Goal: Task Accomplishment & Management: Complete application form

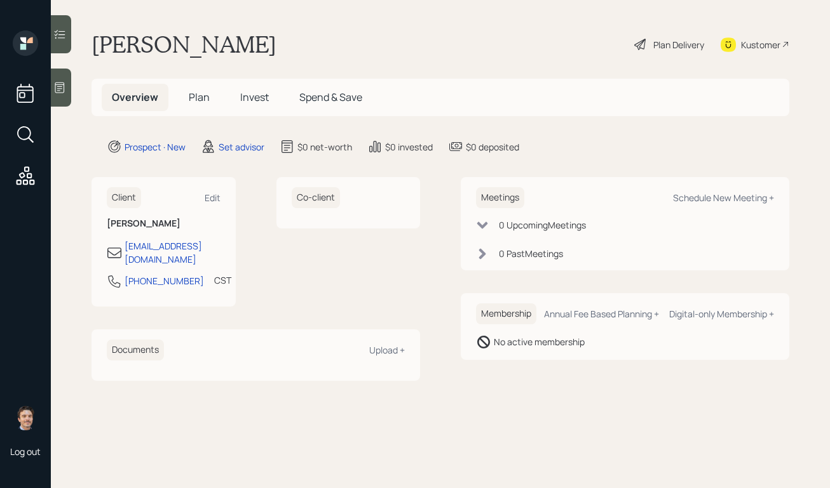
click at [192, 97] on span "Plan" at bounding box center [199, 97] width 21 height 14
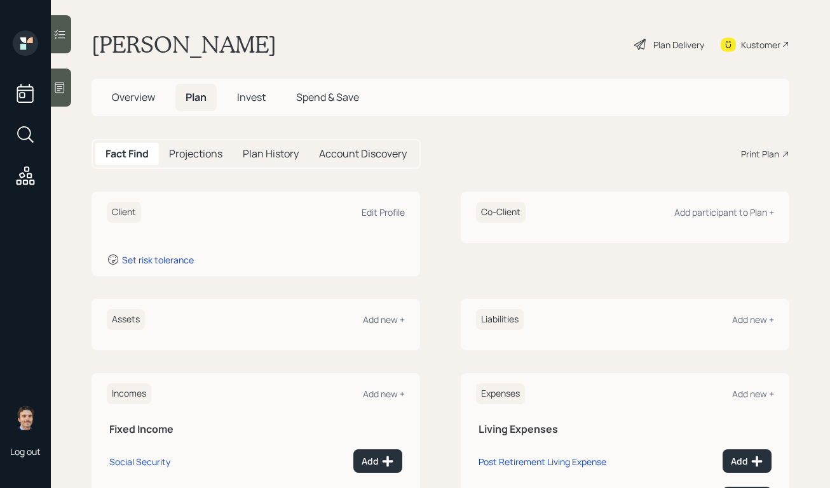
click at [248, 95] on span "Invest" at bounding box center [251, 97] width 29 height 14
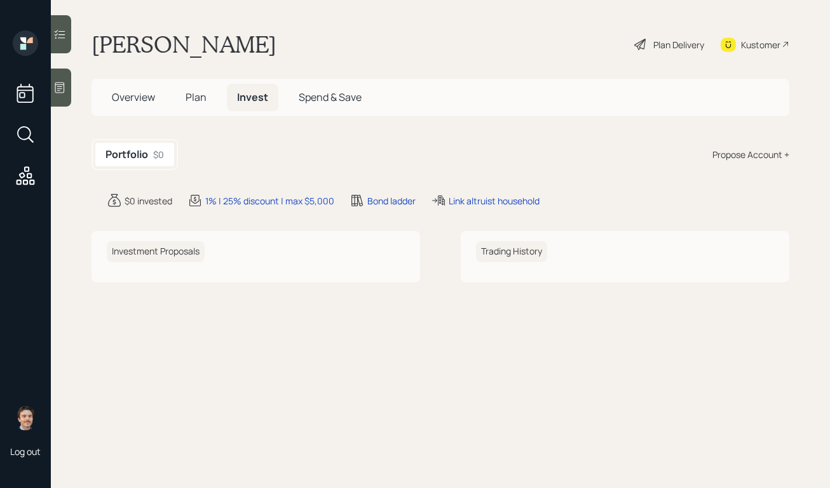
click at [319, 97] on span "Spend & Save" at bounding box center [330, 97] width 63 height 14
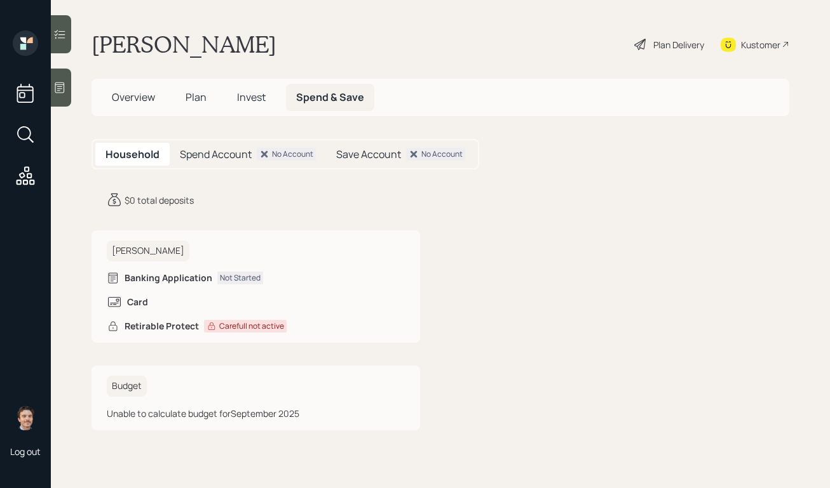
click at [134, 90] on span "Overview" at bounding box center [133, 97] width 43 height 14
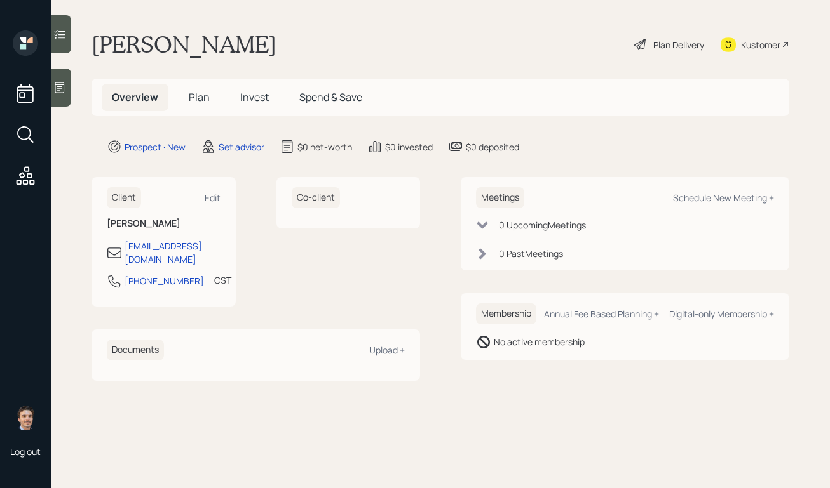
click at [197, 98] on span "Plan" at bounding box center [199, 97] width 21 height 14
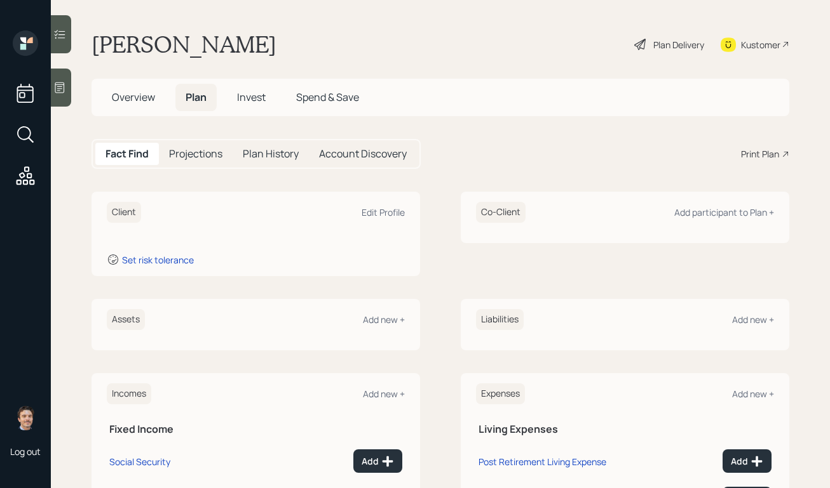
click at [347, 153] on h5 "Account Discovery" at bounding box center [363, 154] width 88 height 12
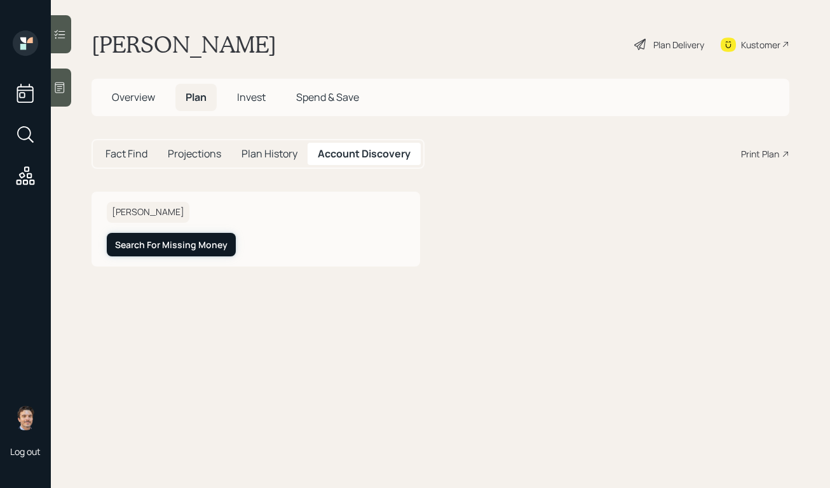
click at [215, 249] on div "Search For Missing Money" at bounding box center [171, 245] width 112 height 13
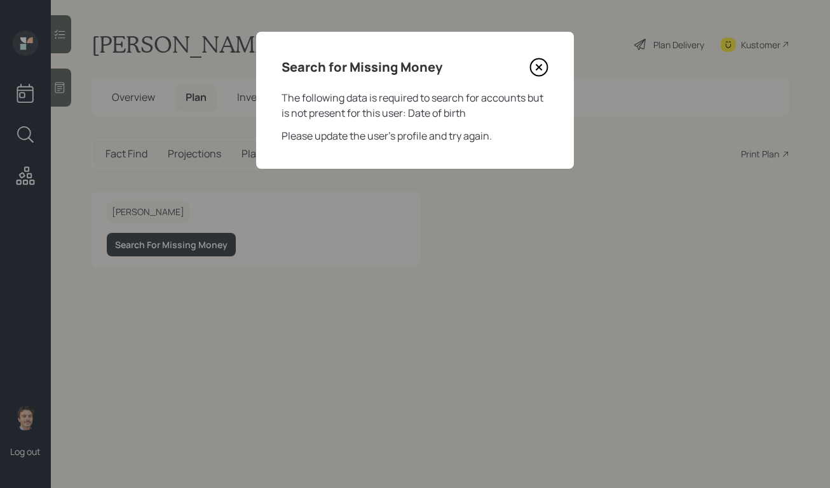
click at [542, 70] on icon at bounding box center [538, 67] width 19 height 19
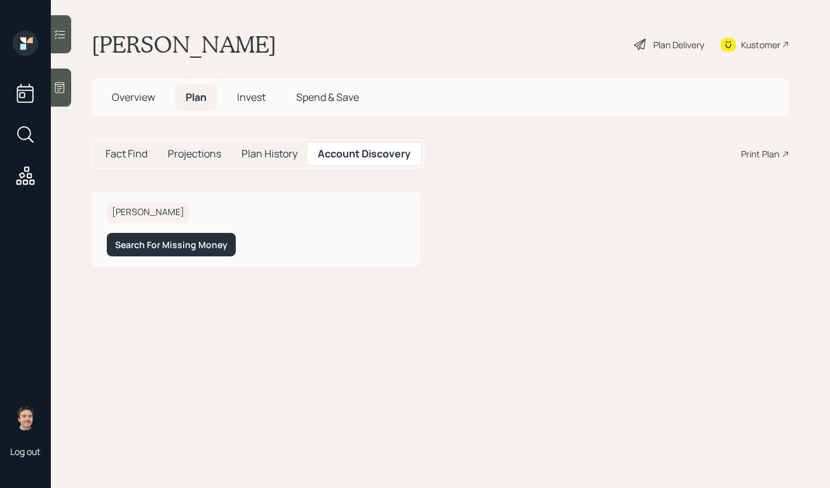
click at [126, 100] on span "Overview" at bounding box center [133, 97] width 43 height 14
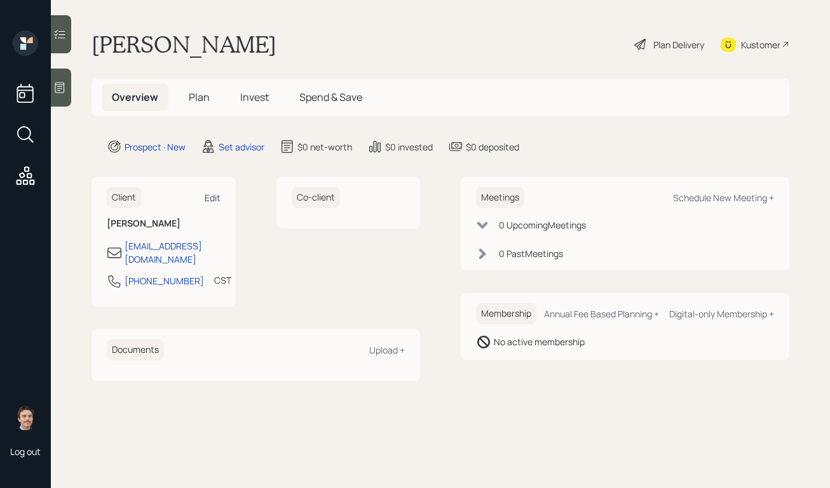
click at [211, 193] on div "Edit" at bounding box center [213, 198] width 16 height 12
select select "America/Chicago"
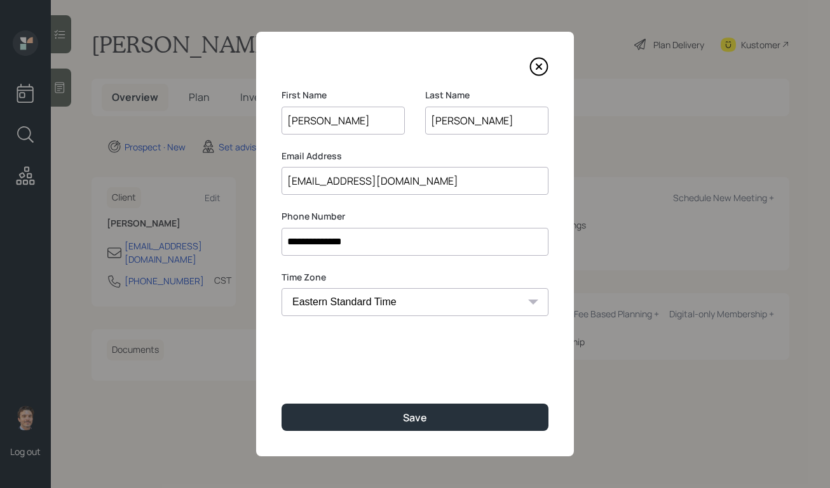
click at [537, 65] on icon at bounding box center [538, 66] width 5 height 5
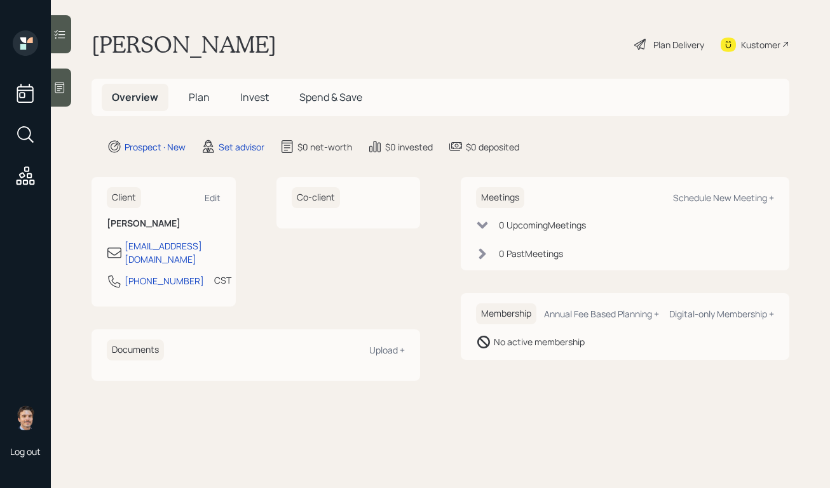
click at [203, 98] on span "Plan" at bounding box center [199, 97] width 21 height 14
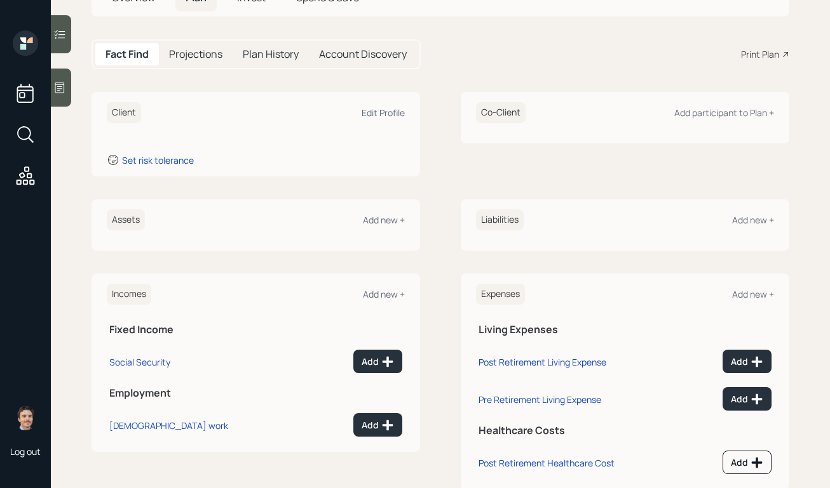
scroll to position [98, 0]
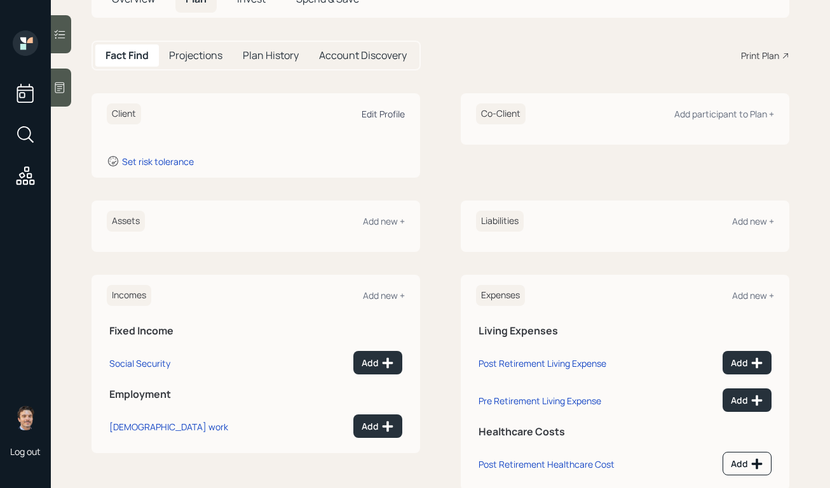
click at [363, 116] on div "Edit Profile" at bounding box center [382, 114] width 43 height 12
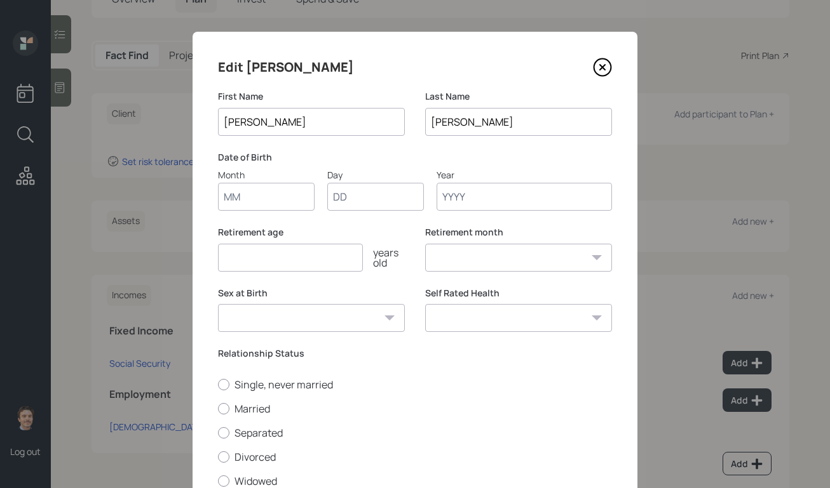
click at [354, 156] on label "Date of Birth" at bounding box center [415, 157] width 394 height 13
click at [283, 198] on input "Month" at bounding box center [266, 197] width 97 height 28
type input "04"
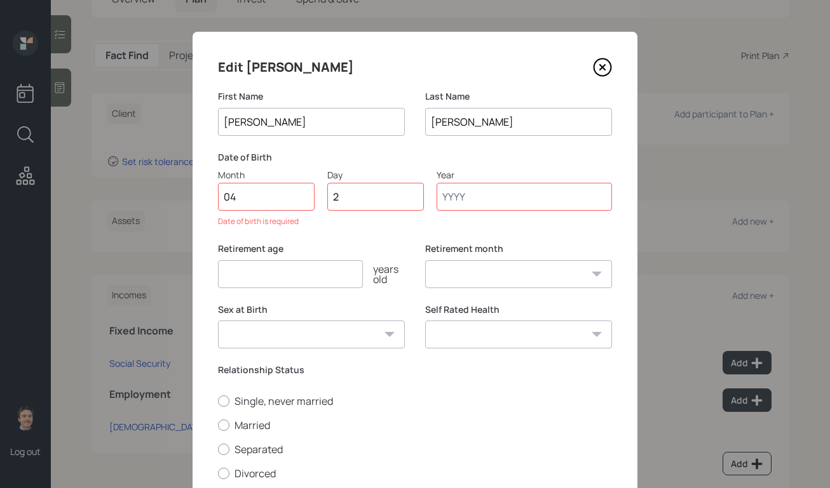
type input "26"
type input "1991"
select select "4"
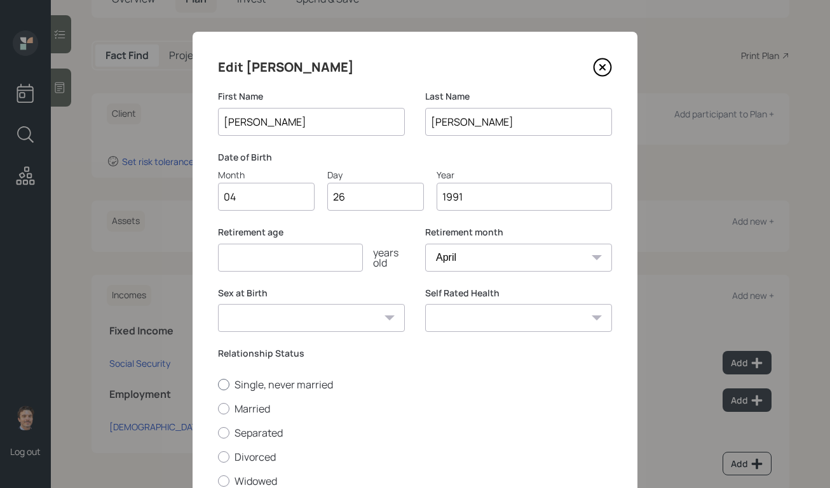
scroll to position [100, 0]
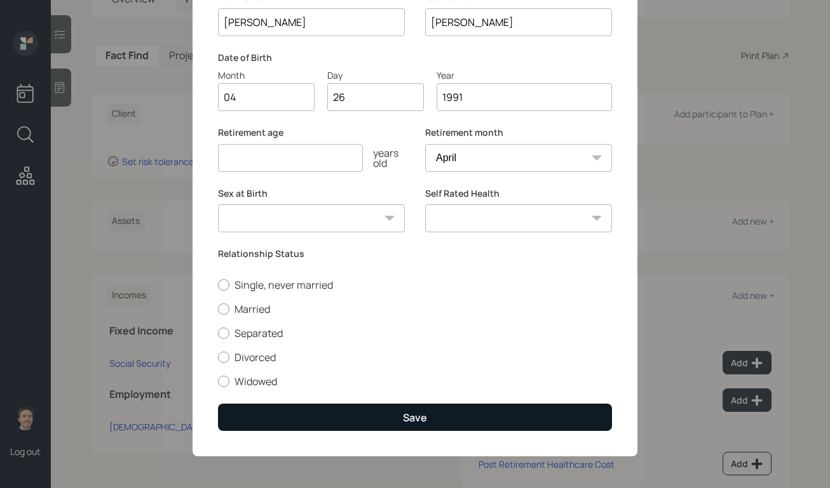
type input "1991"
click at [404, 412] on div "Save" at bounding box center [415, 418] width 24 height 14
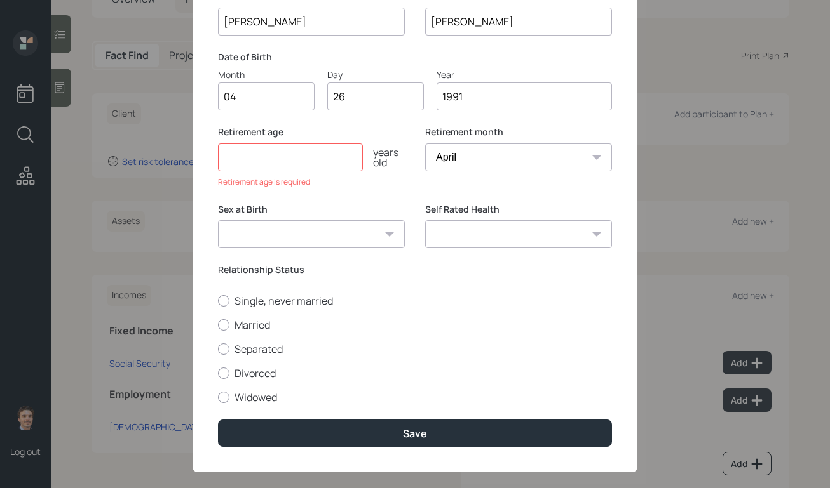
click at [321, 166] on input "number" at bounding box center [290, 158] width 145 height 28
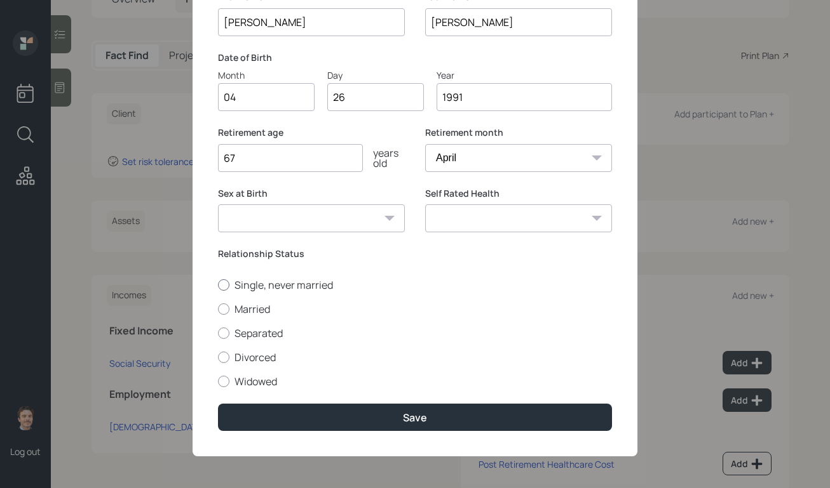
type input "67"
click at [312, 290] on label "Single, never married" at bounding box center [415, 285] width 394 height 14
click at [218, 285] on input "Single, never married" at bounding box center [217, 285] width 1 height 1
radio input "true"
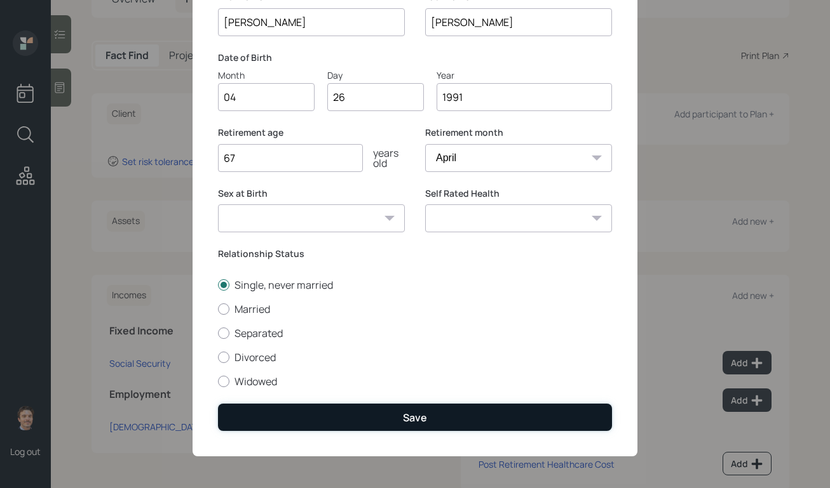
click at [334, 425] on button "Save" at bounding box center [415, 417] width 394 height 27
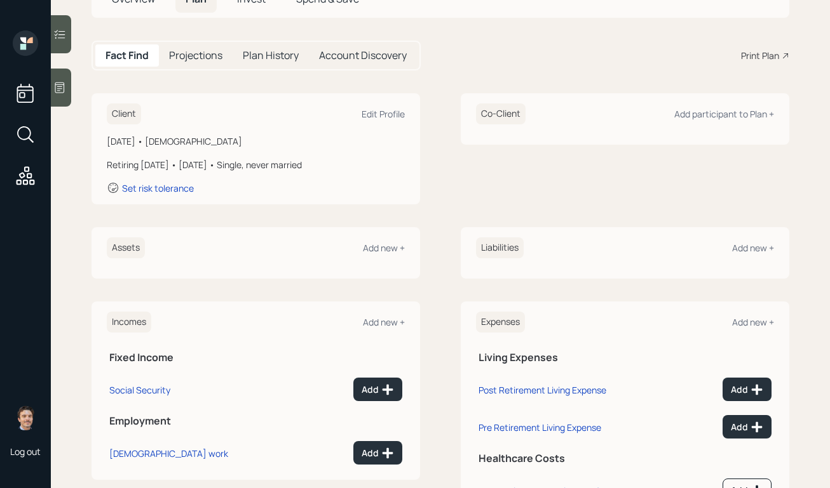
scroll to position [42, 0]
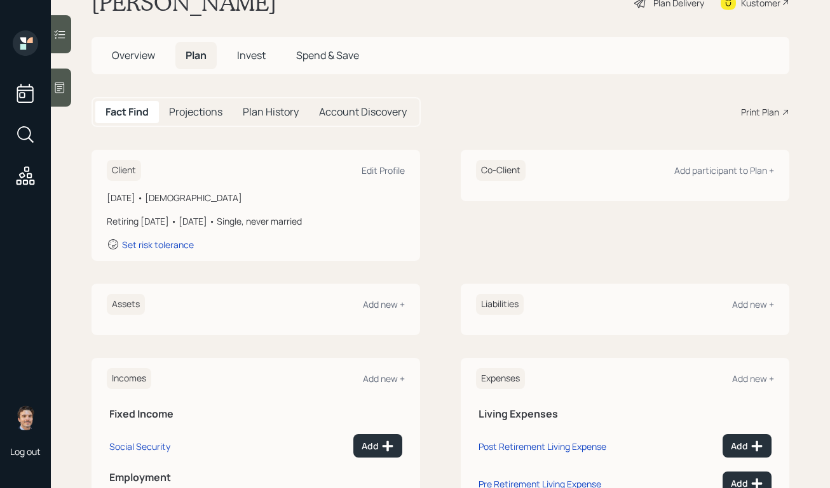
click at [264, 50] on span "Invest" at bounding box center [251, 55] width 29 height 14
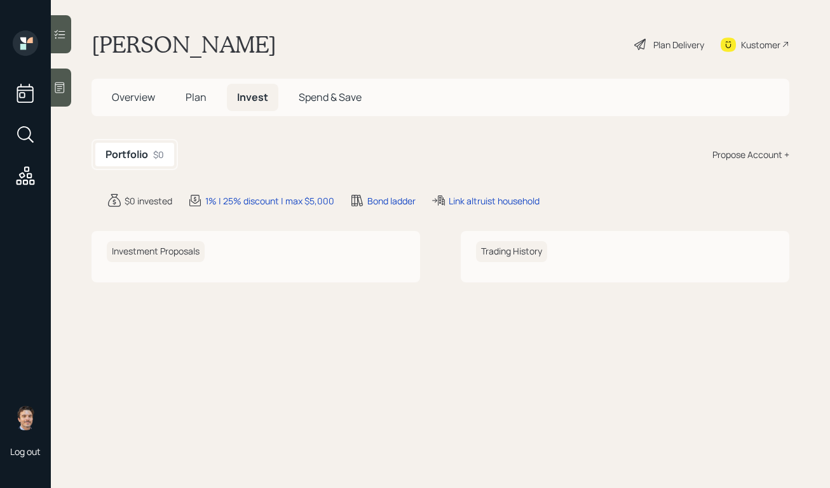
click at [193, 92] on span "Plan" at bounding box center [195, 97] width 21 height 14
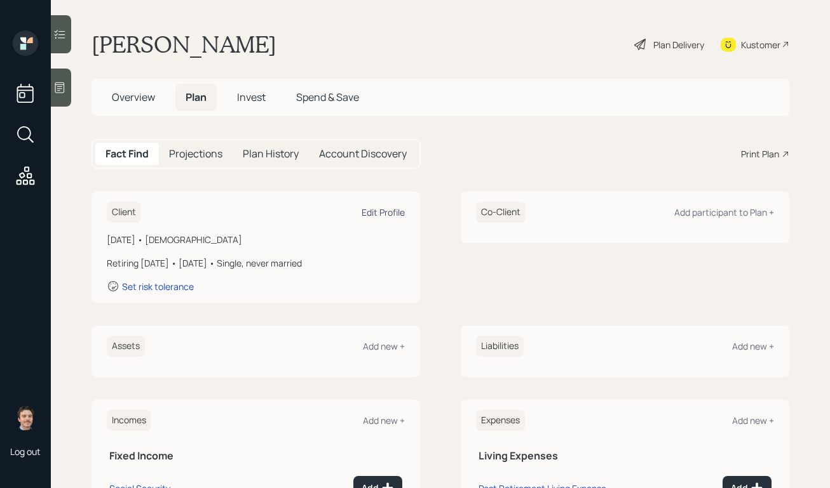
click at [368, 214] on div "Edit Profile" at bounding box center [382, 212] width 43 height 12
select select "4"
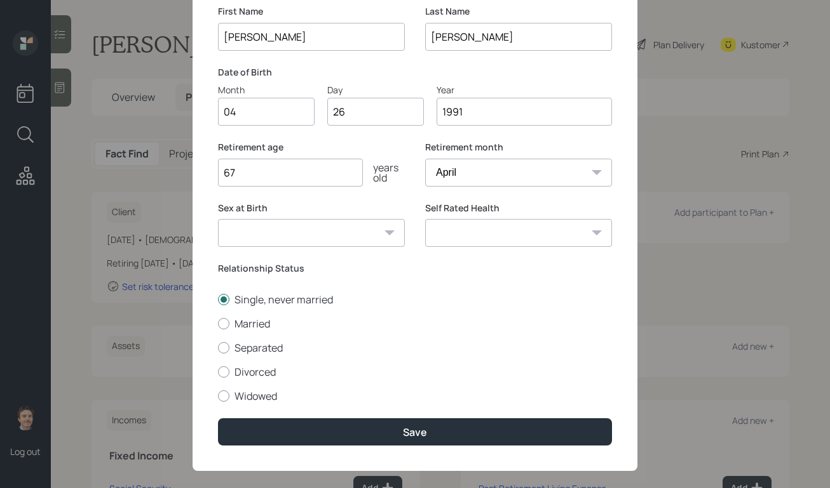
scroll to position [90, 0]
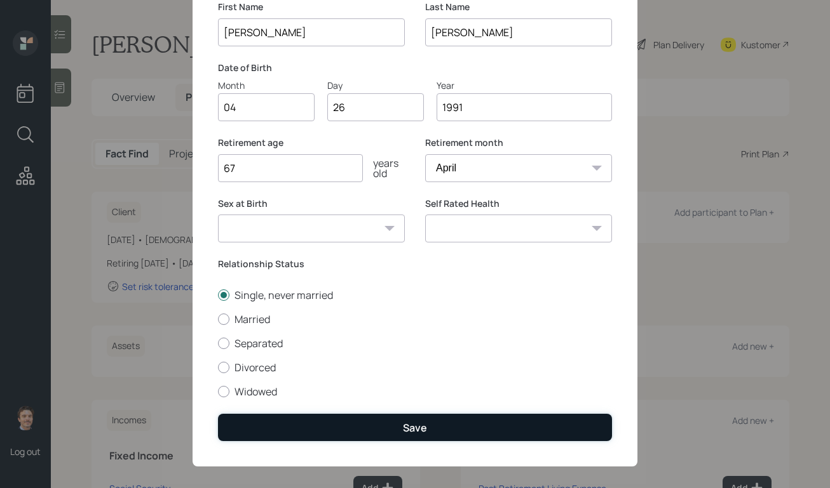
click at [402, 424] on button "Save" at bounding box center [415, 427] width 394 height 27
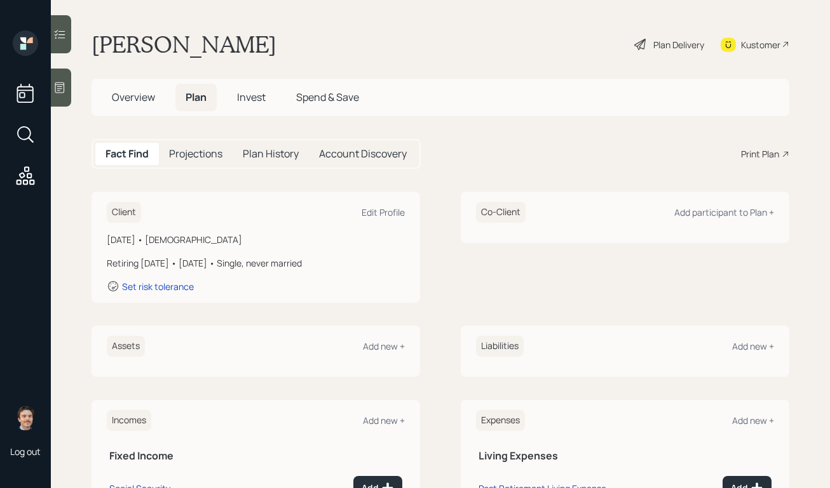
click at [335, 157] on h5 "Account Discovery" at bounding box center [363, 154] width 88 height 12
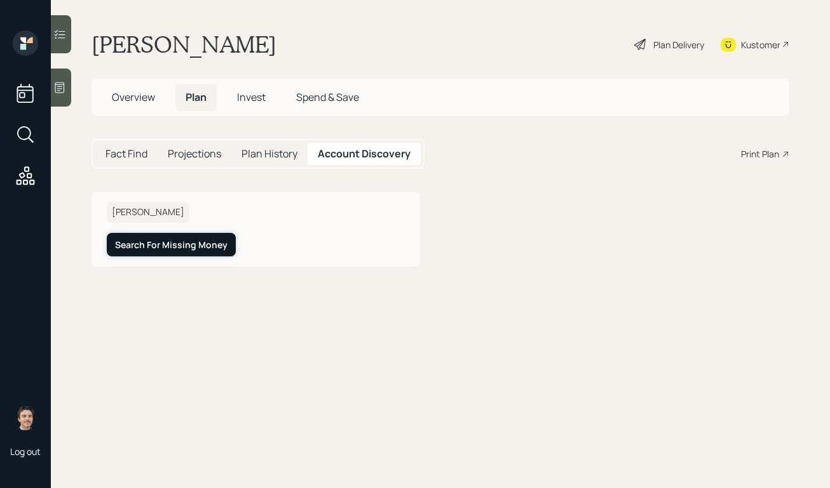
click at [187, 248] on div "Search For Missing Money" at bounding box center [171, 245] width 112 height 13
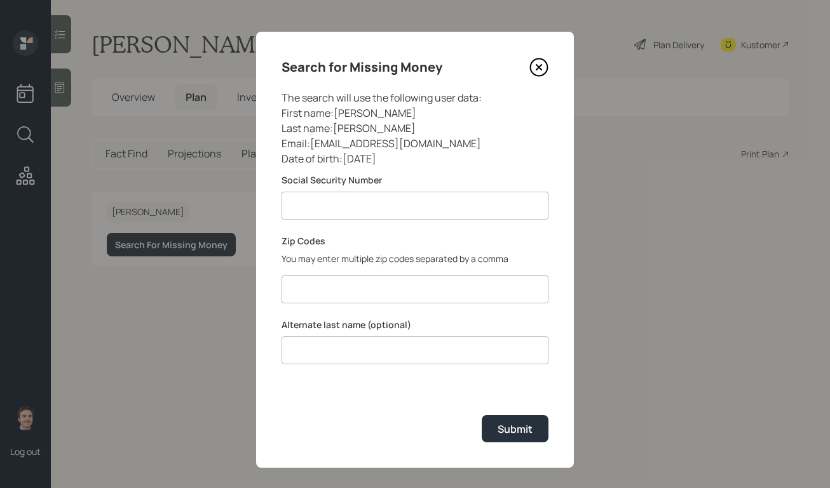
click at [386, 215] on input at bounding box center [414, 206] width 267 height 28
click at [380, 292] on div "Zip Codes You may enter multiple zip codes separated by a comma" at bounding box center [414, 269] width 267 height 69
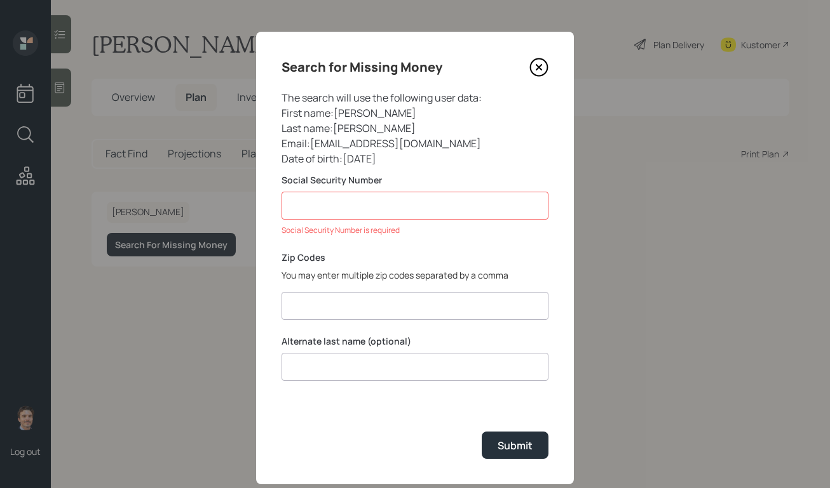
click at [389, 203] on input at bounding box center [414, 206] width 267 height 28
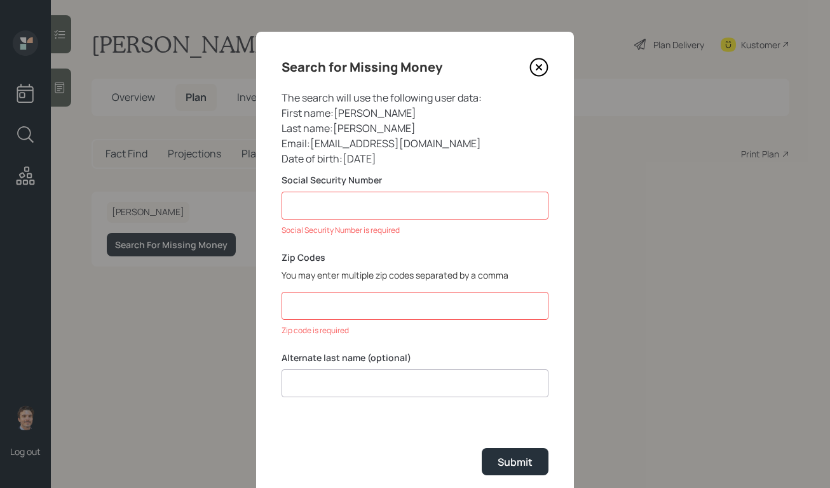
click at [431, 159] on div "Date of birth : 1991-04-26" at bounding box center [414, 158] width 267 height 15
click at [412, 195] on input at bounding box center [414, 206] width 267 height 28
click at [439, 154] on div "Date of birth : 1991-04-26" at bounding box center [414, 158] width 267 height 15
click at [541, 71] on icon at bounding box center [538, 67] width 19 height 19
